Goal: Navigation & Orientation: Find specific page/section

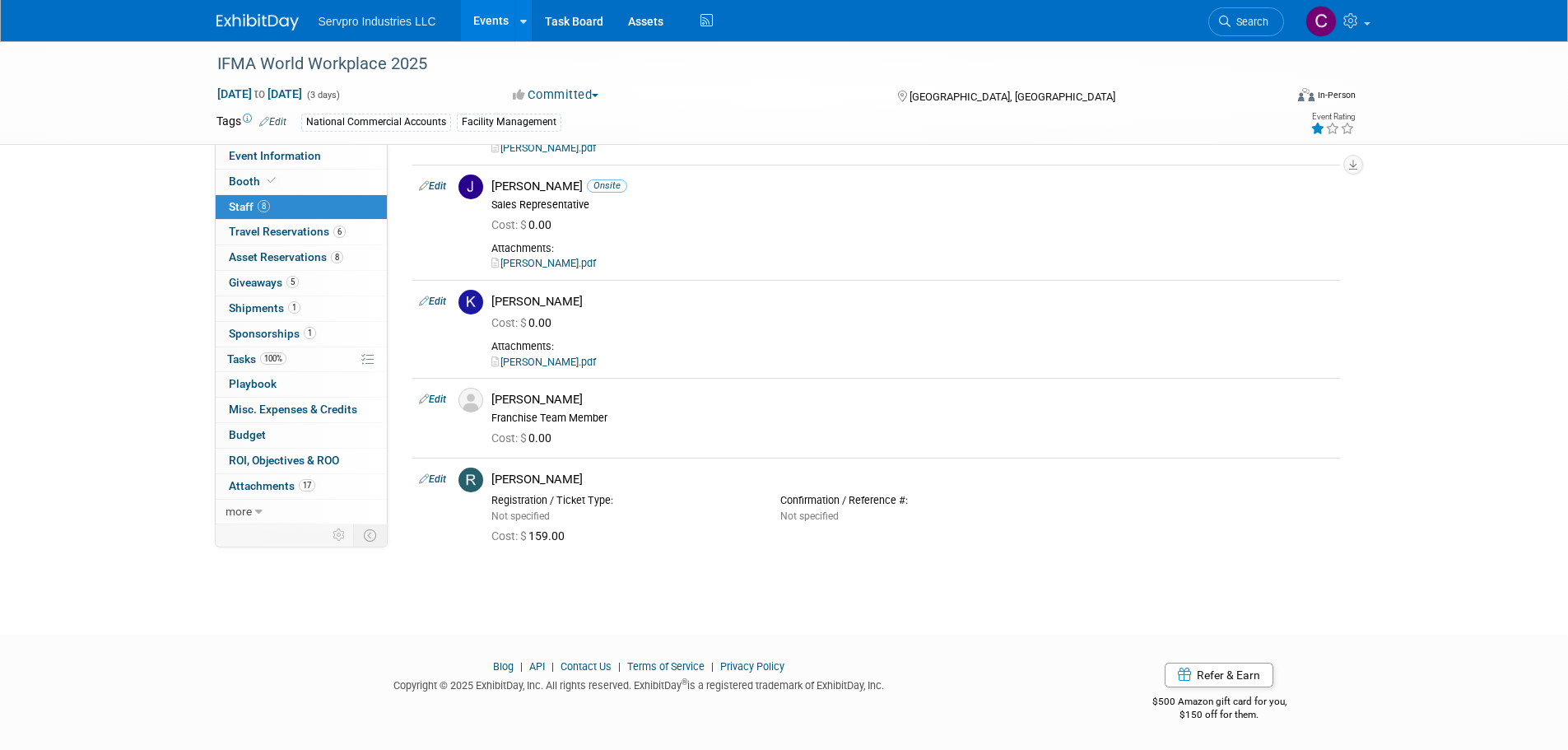
scroll to position [436, 0]
click at [497, 25] on link "Events" at bounding box center [491, 20] width 60 height 41
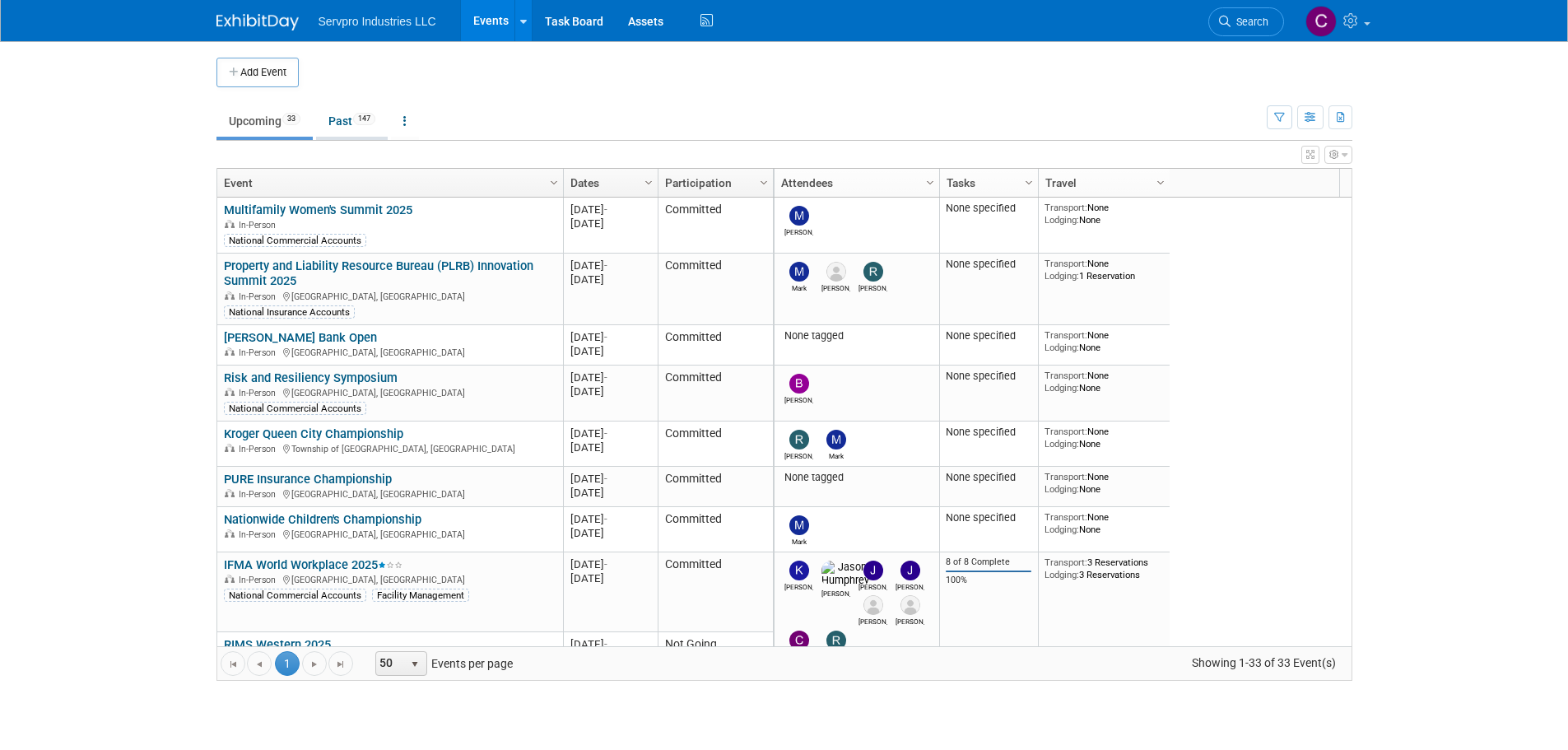
click at [347, 124] on link "Past 147" at bounding box center [351, 121] width 72 height 32
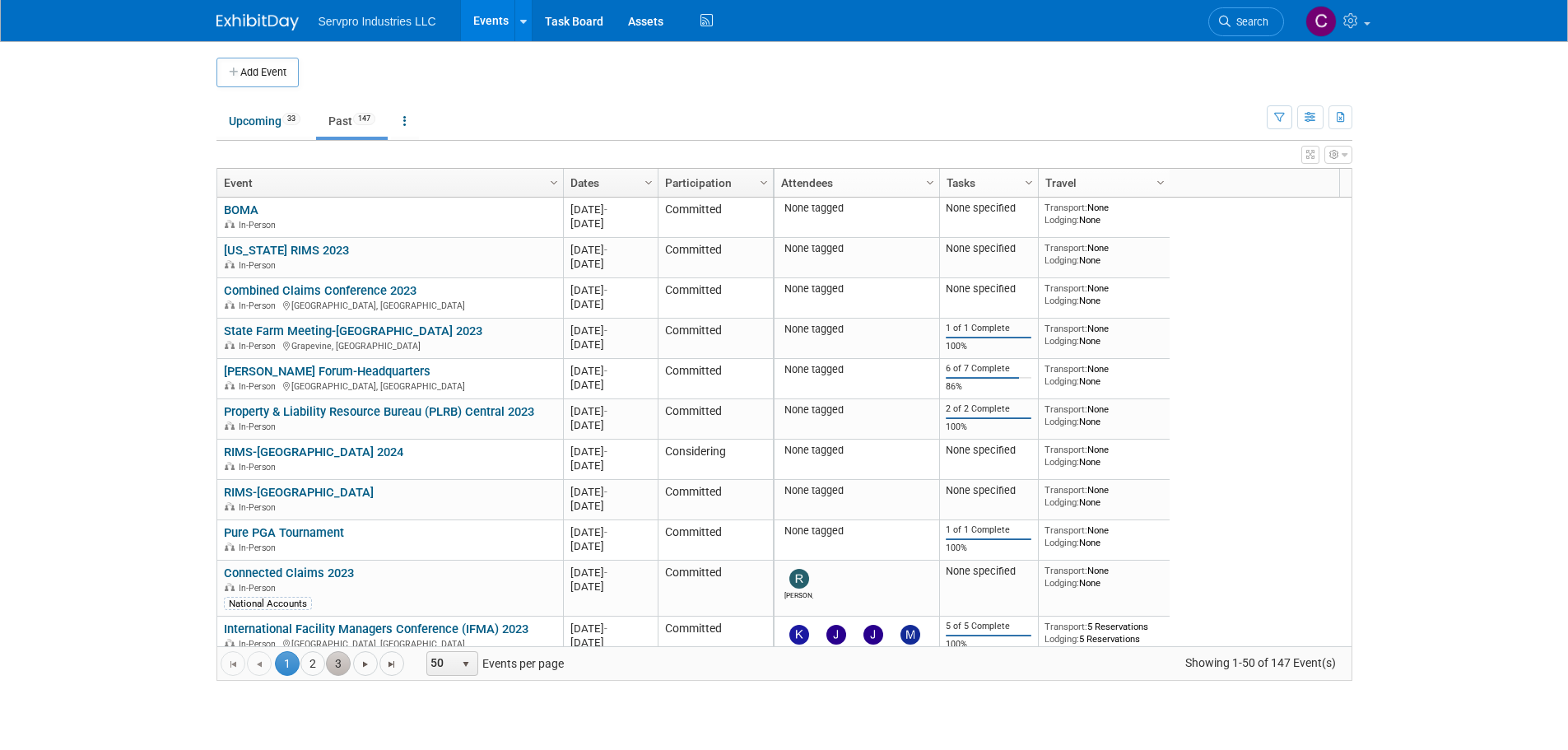
click at [340, 662] on link "3" at bounding box center [339, 664] width 25 height 25
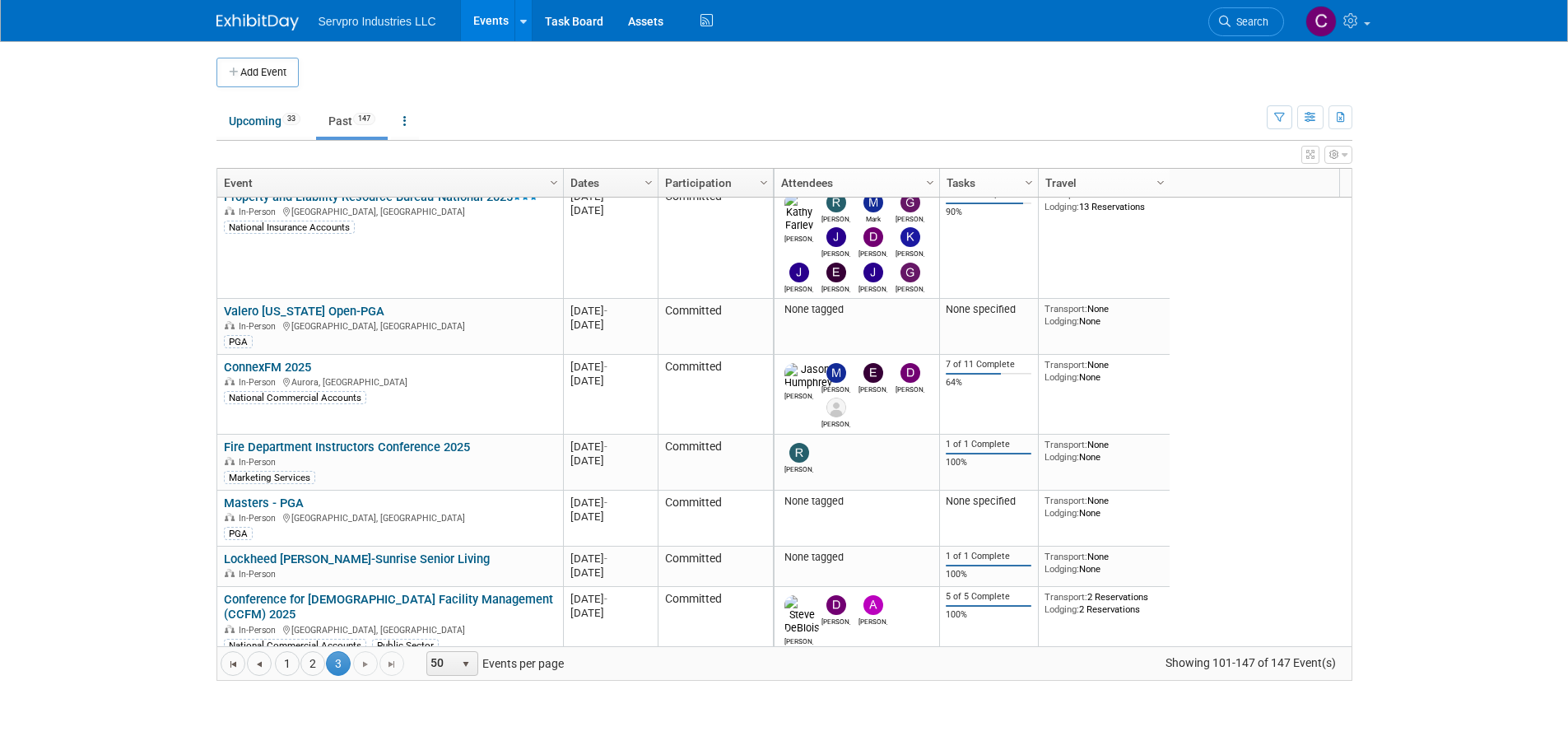
scroll to position [1000, 0]
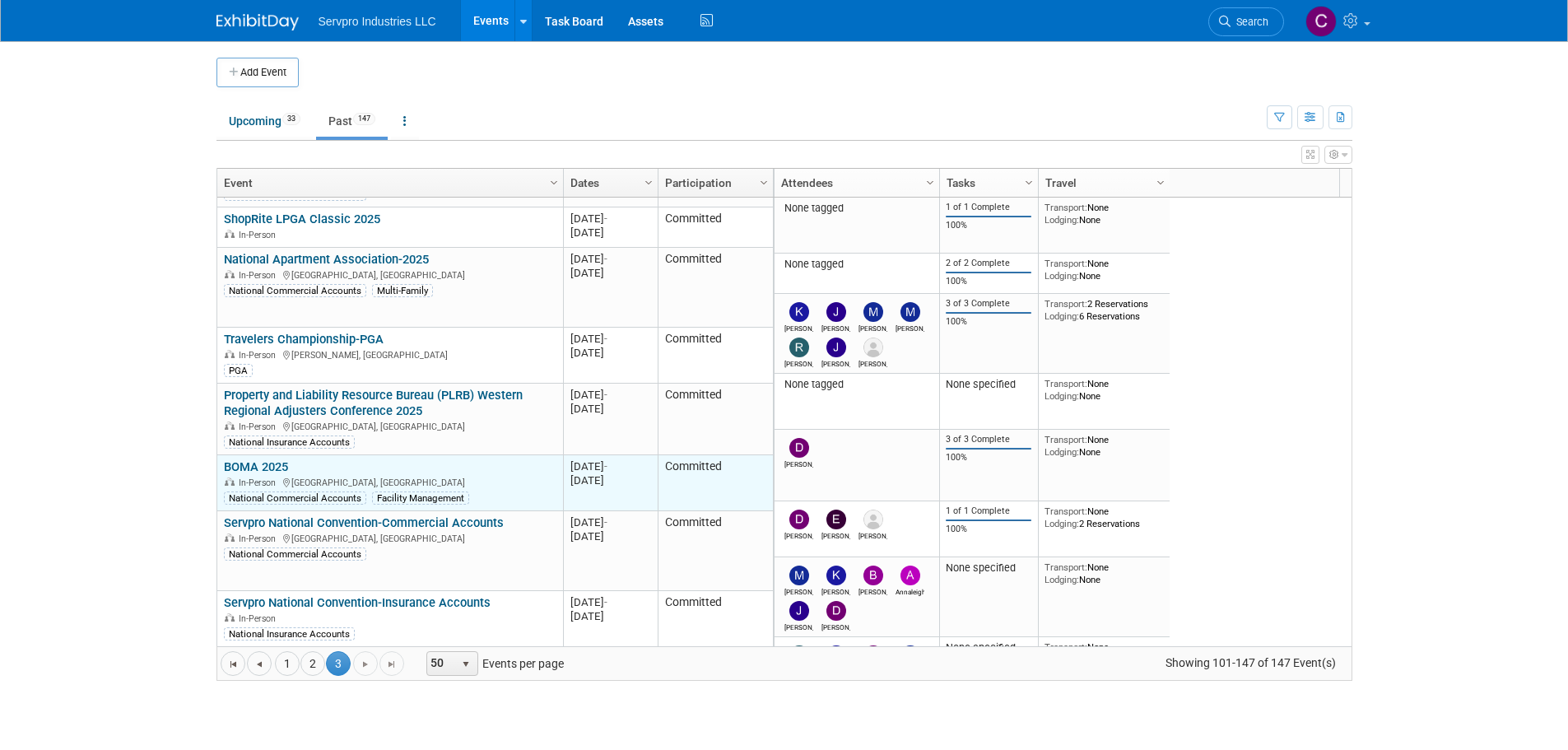
click at [256, 459] on link "BOMA 2025" at bounding box center [255, 466] width 64 height 14
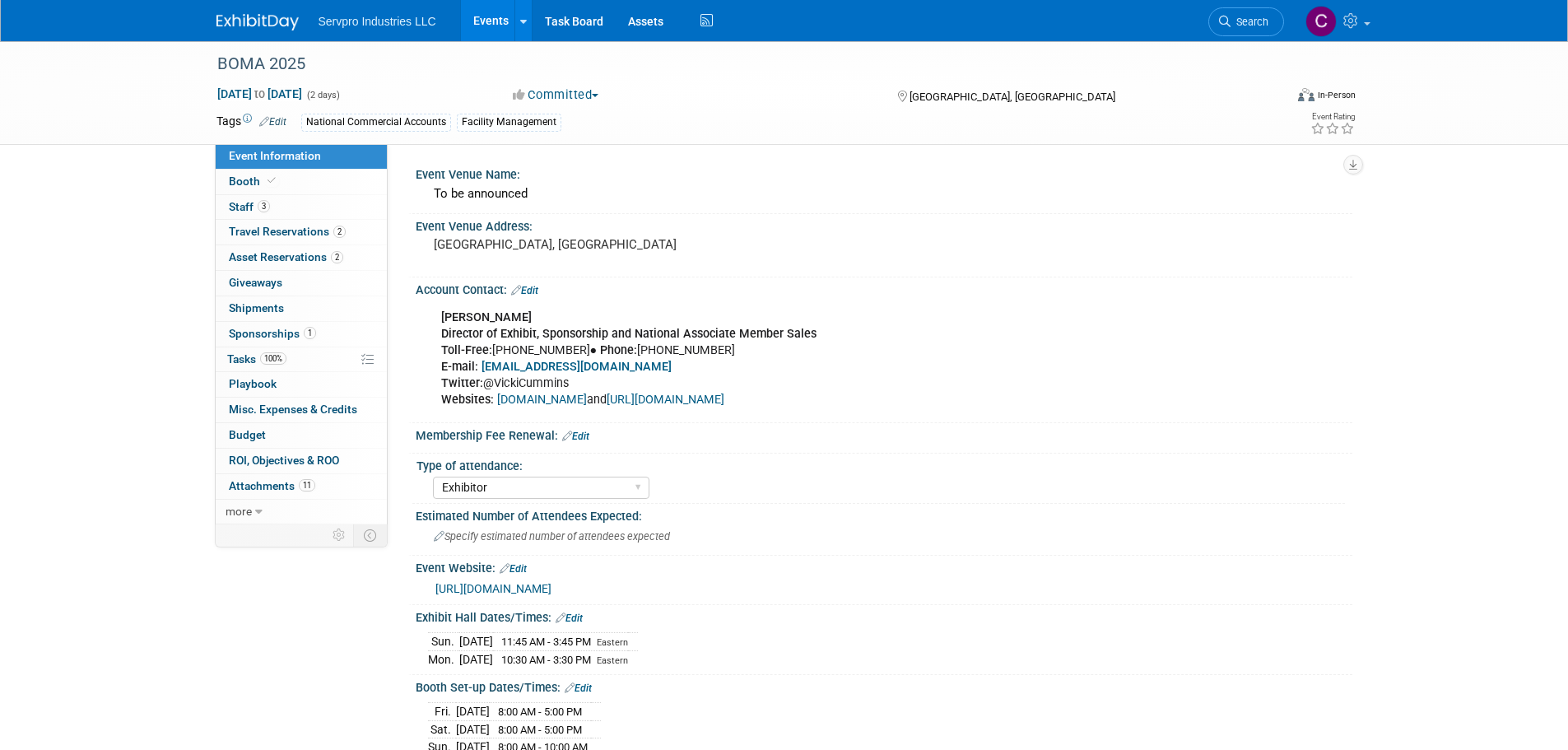
select select "Exhibitor"
click at [241, 208] on span "Staff 3" at bounding box center [249, 207] width 41 height 13
